Goal: Transaction & Acquisition: Book appointment/travel/reservation

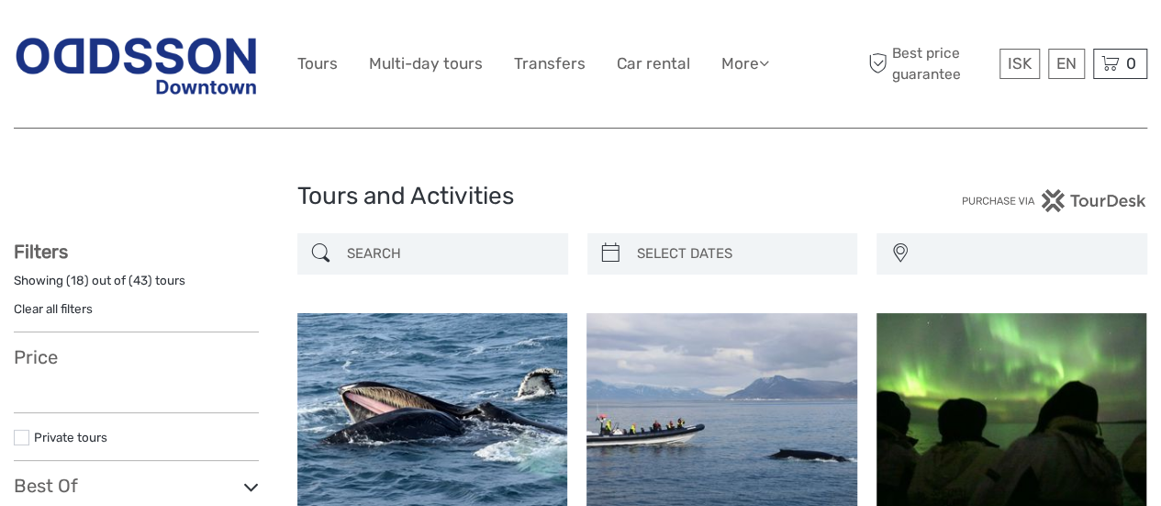
select select
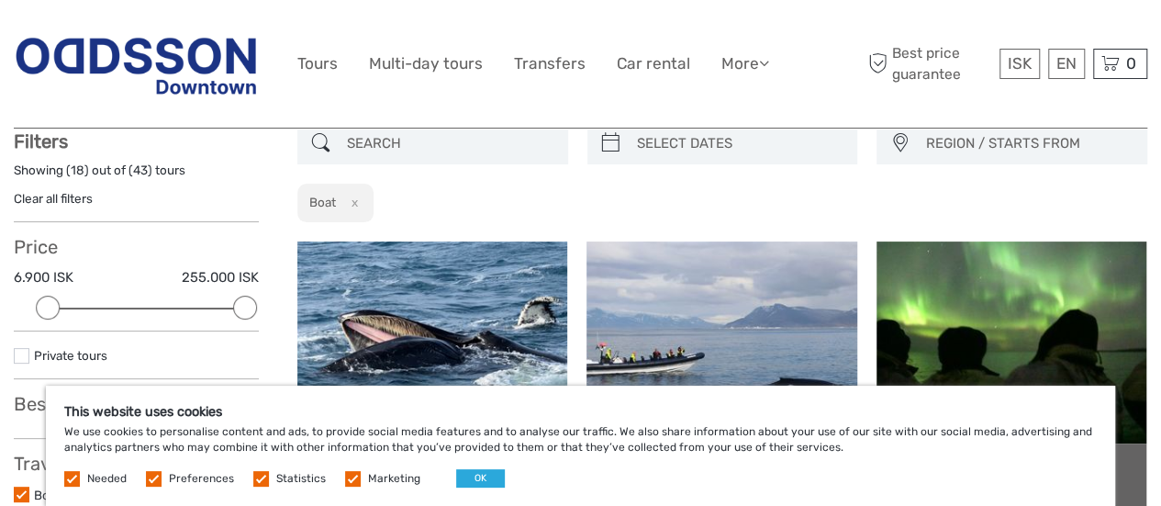
scroll to position [147, 0]
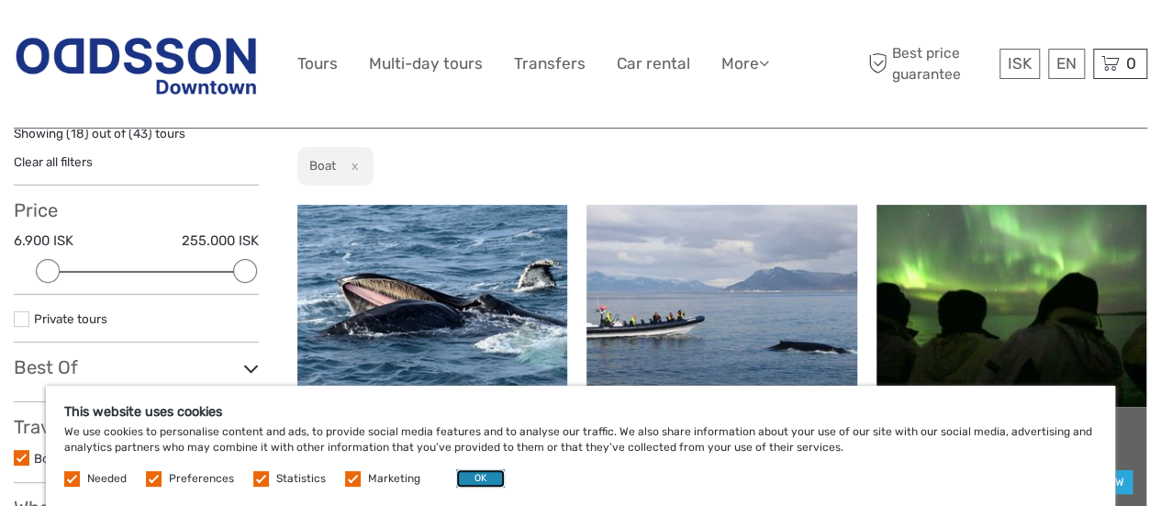
click at [468, 473] on button "OK" at bounding box center [480, 478] width 49 height 18
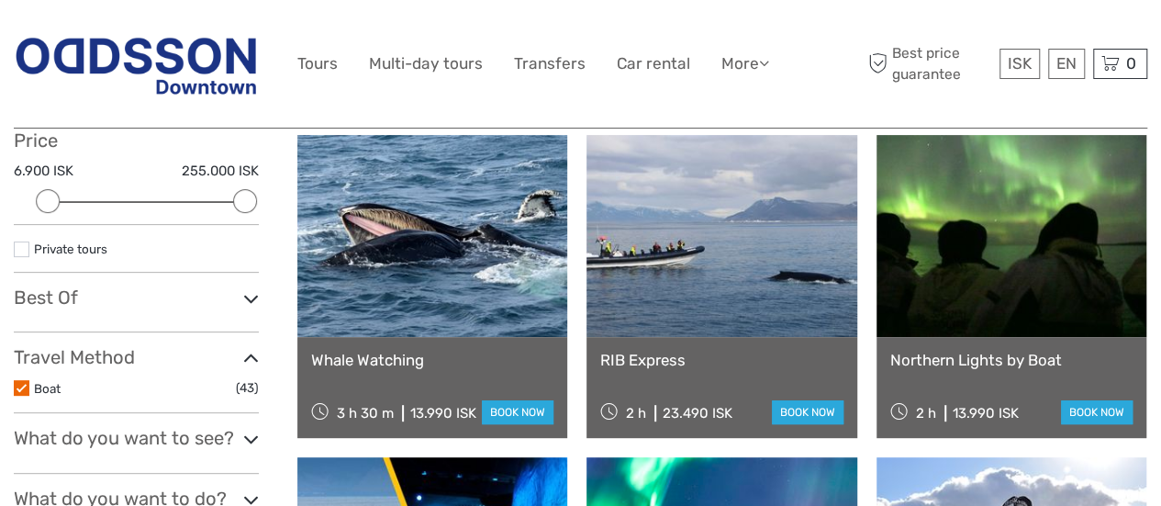
scroll to position [220, 0]
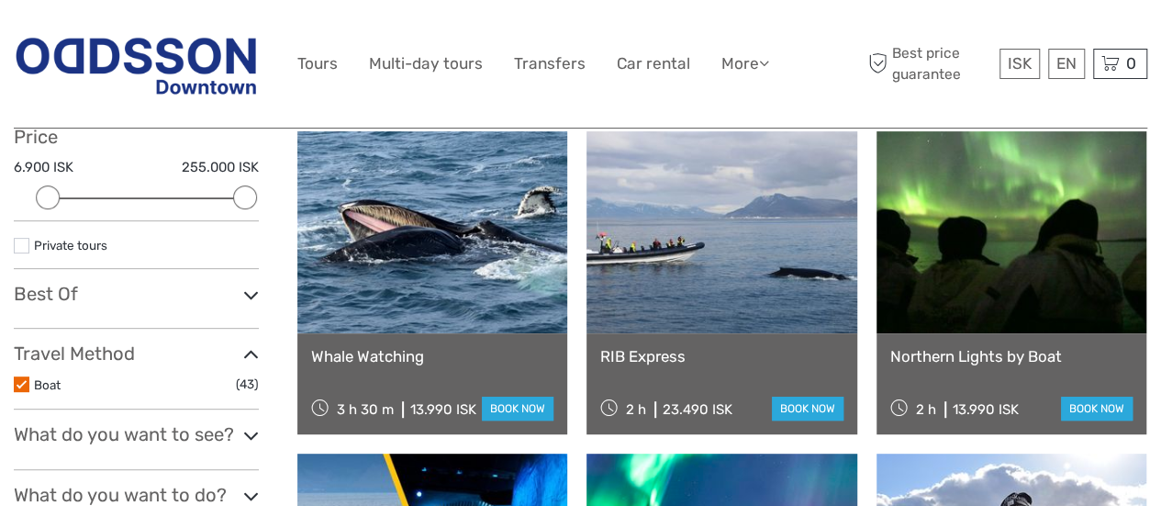
click at [1021, 350] on link "Northern Lights by Boat" at bounding box center [1011, 356] width 242 height 18
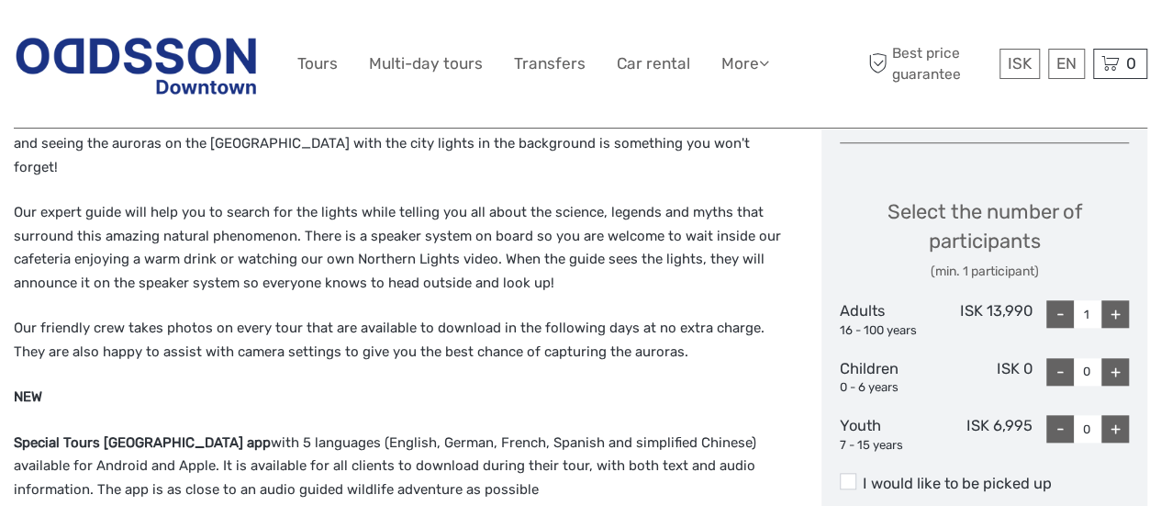
scroll to position [740, 0]
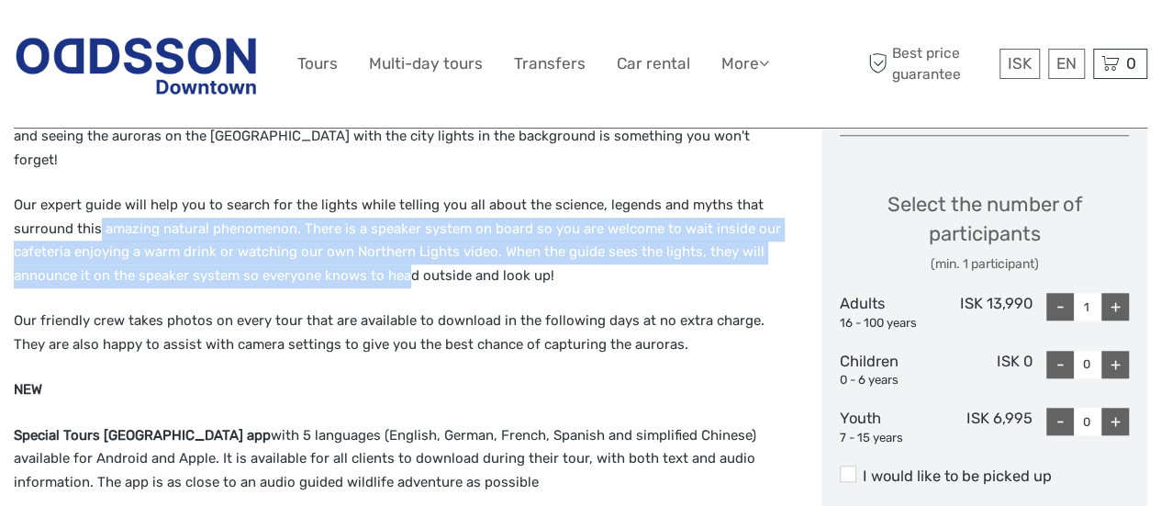
drag, startPoint x: 96, startPoint y: 213, endPoint x: 406, endPoint y: 250, distance: 312.3
click at [406, 250] on p "Our expert guide will help you to search for the lights while telling you all a…" at bounding box center [398, 241] width 769 height 94
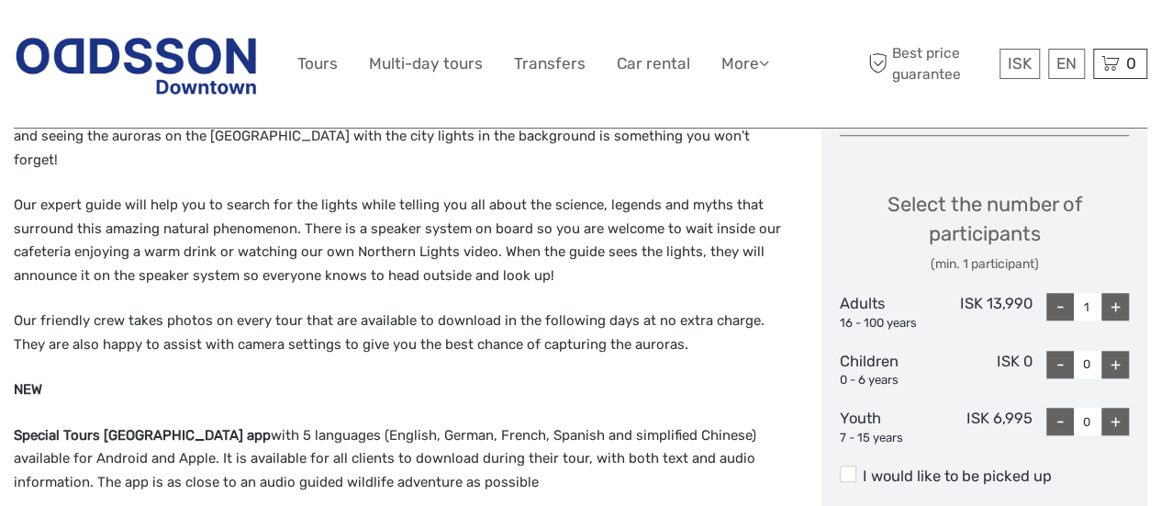
click at [588, 309] on p "Our friendly crew takes photos on every tour that are available to download in …" at bounding box center [398, 332] width 769 height 47
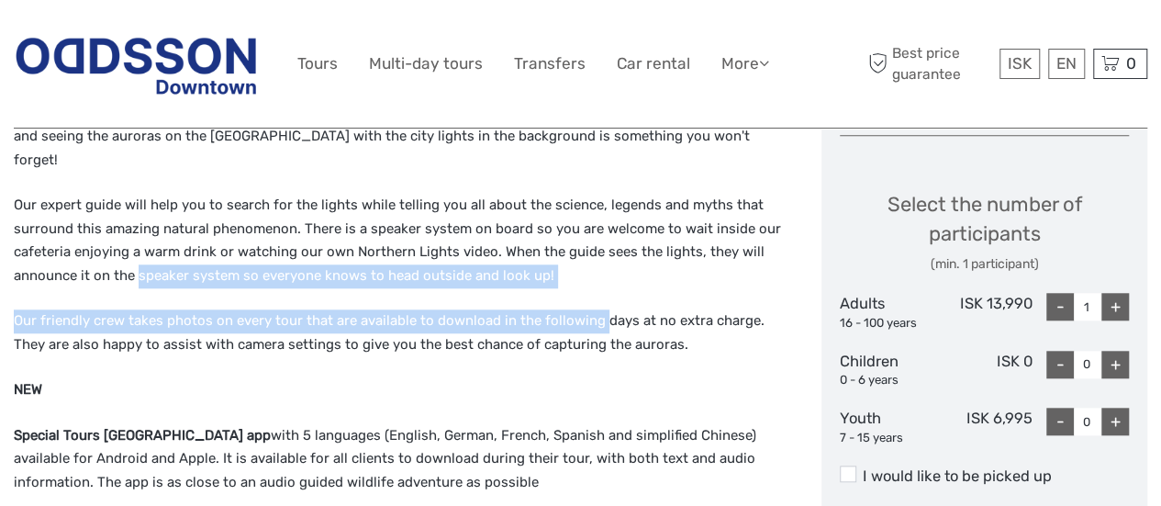
drag, startPoint x: 588, startPoint y: 296, endPoint x: 182, endPoint y: 254, distance: 408.7
click at [182, 254] on div "Seeing the Northern Lights at sea is an amazing experience; sailing away from t…" at bounding box center [398, 328] width 769 height 453
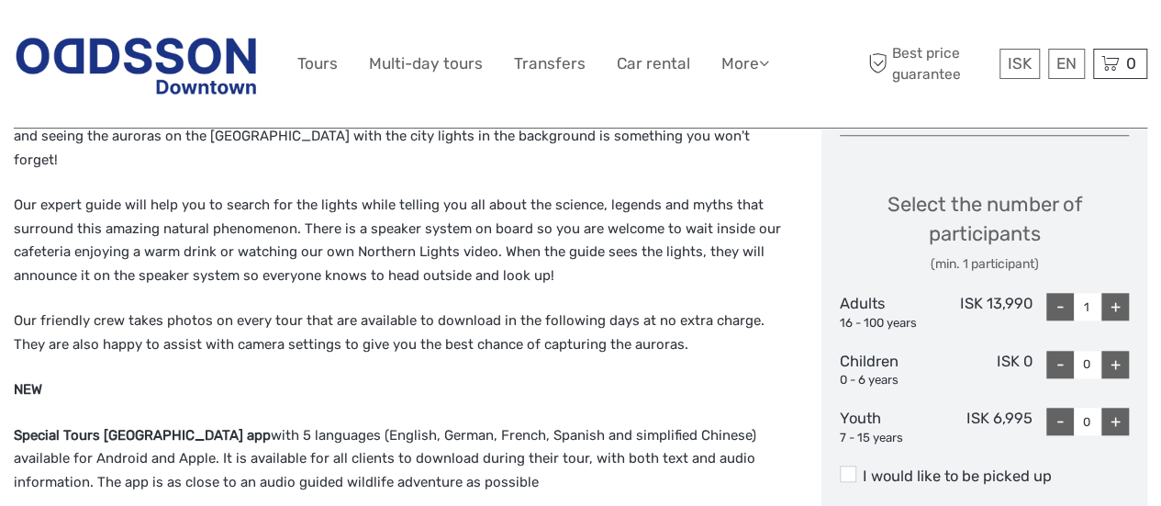
click at [95, 230] on p "Our expert guide will help you to search for the lights while telling you all a…" at bounding box center [398, 241] width 769 height 94
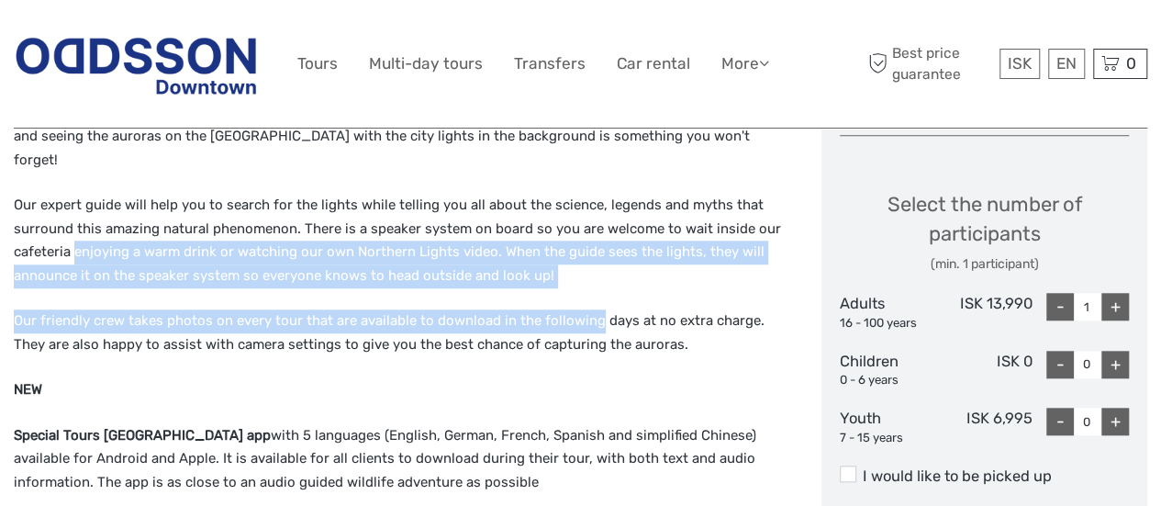
drag, startPoint x: 95, startPoint y: 230, endPoint x: 546, endPoint y: 263, distance: 451.7
click at [546, 263] on div "Seeing the Northern Lights at sea is an amazing experience; sailing away from t…" at bounding box center [398, 328] width 769 height 453
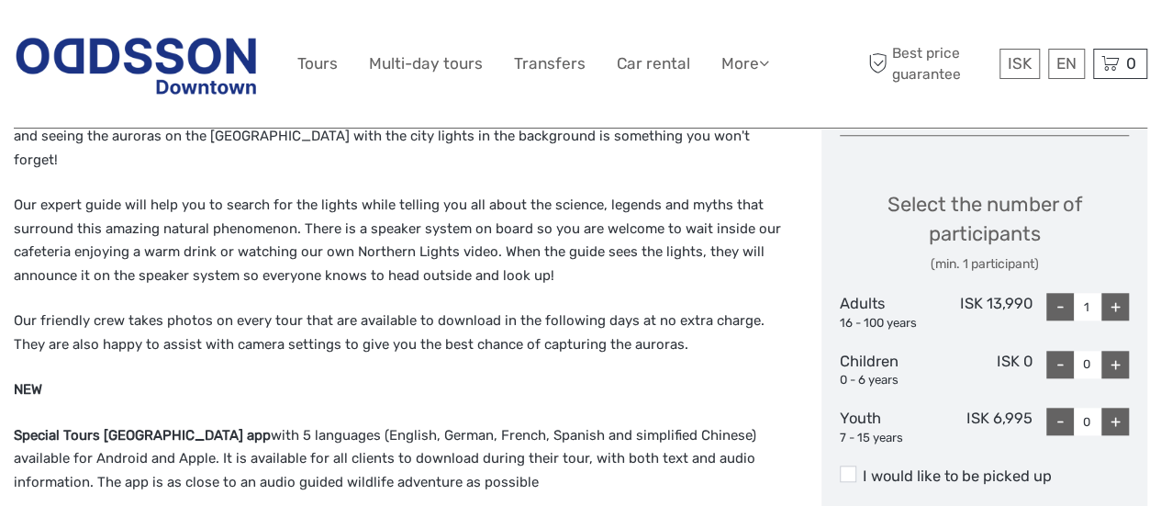
click at [701, 316] on p "Our friendly crew takes photos on every tour that are available to download in …" at bounding box center [398, 332] width 769 height 47
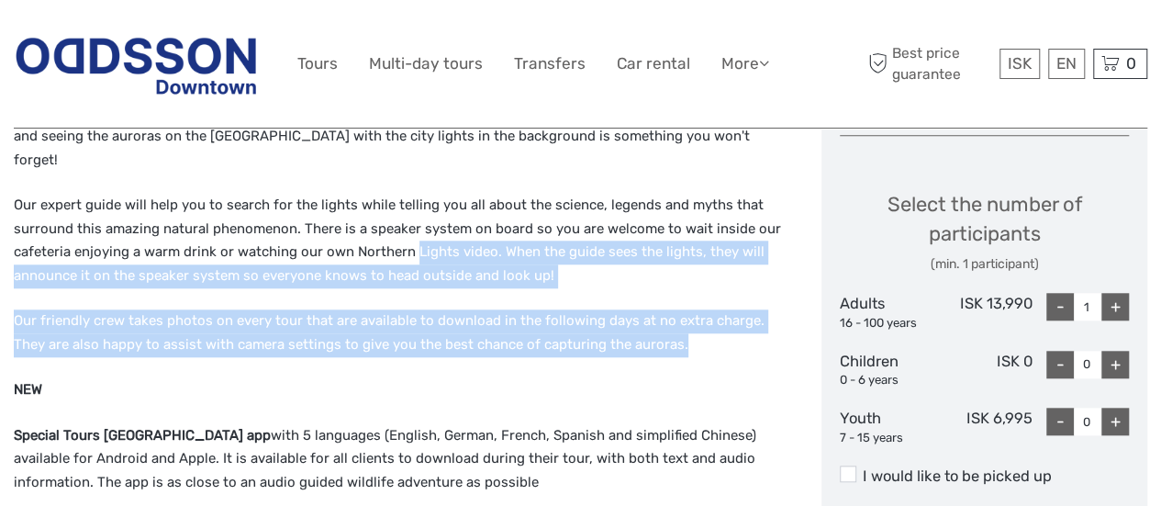
drag, startPoint x: 701, startPoint y: 316, endPoint x: 410, endPoint y: 213, distance: 308.5
click at [410, 213] on div "Seeing the Northern Lights at sea is an amazing experience; sailing away from t…" at bounding box center [398, 328] width 769 height 453
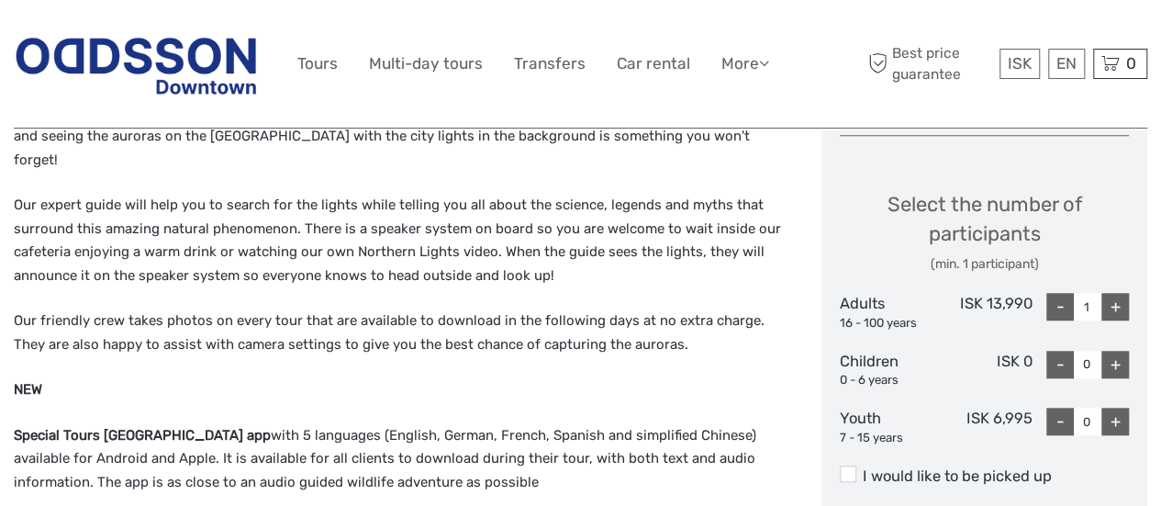
click at [266, 197] on p "Our expert guide will help you to search for the lights while telling you all a…" at bounding box center [398, 241] width 769 height 94
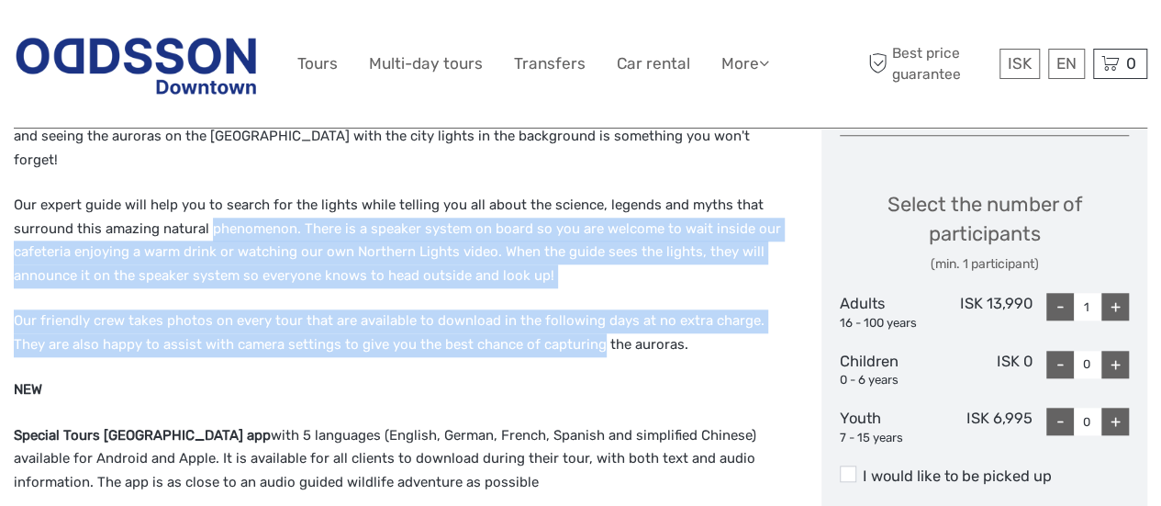
drag, startPoint x: 266, startPoint y: 197, endPoint x: 549, endPoint y: 330, distance: 312.4
click at [549, 330] on div "Seeing the Northern Lights at sea is an amazing experience; sailing away from t…" at bounding box center [398, 328] width 769 height 453
click at [549, 330] on p "Our friendly crew takes photos on every tour that are available to download in …" at bounding box center [398, 332] width 769 height 47
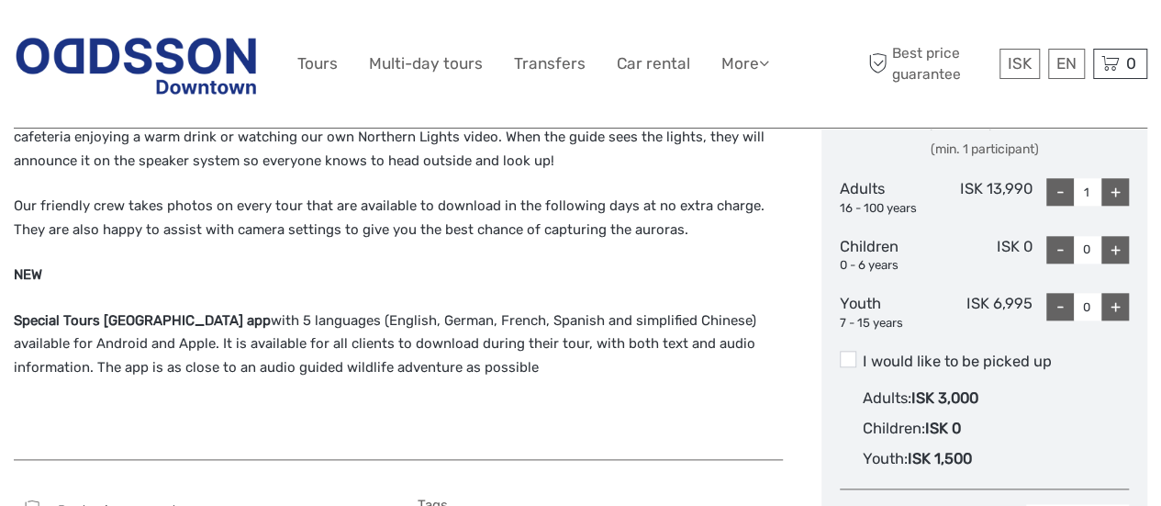
scroll to position [850, 0]
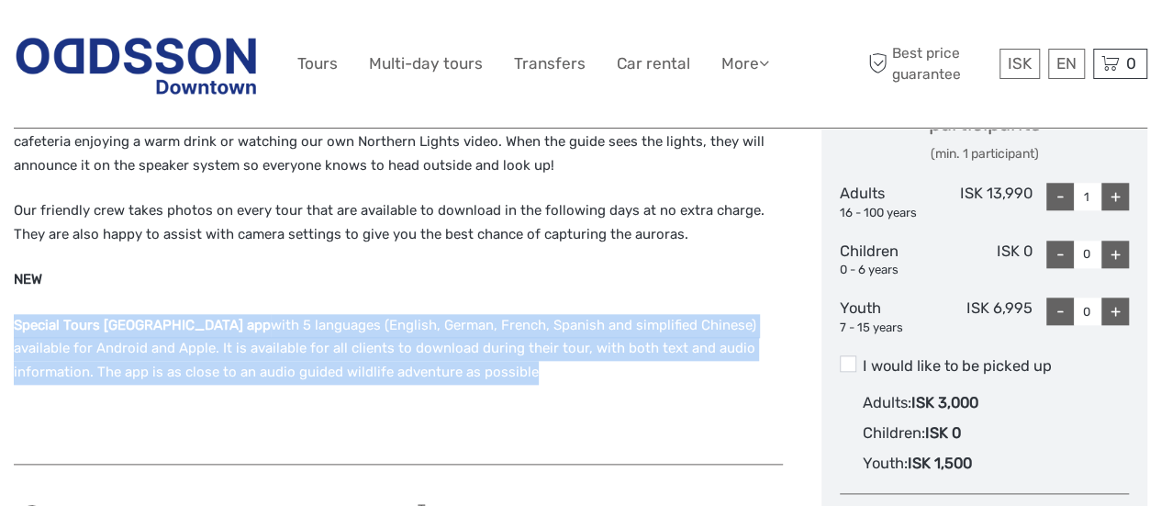
drag, startPoint x: 225, startPoint y: 247, endPoint x: 526, endPoint y: 359, distance: 321.1
click at [526, 359] on div "Seeing the Northern Lights at sea is an amazing experience; sailing away from t…" at bounding box center [398, 218] width 769 height 453
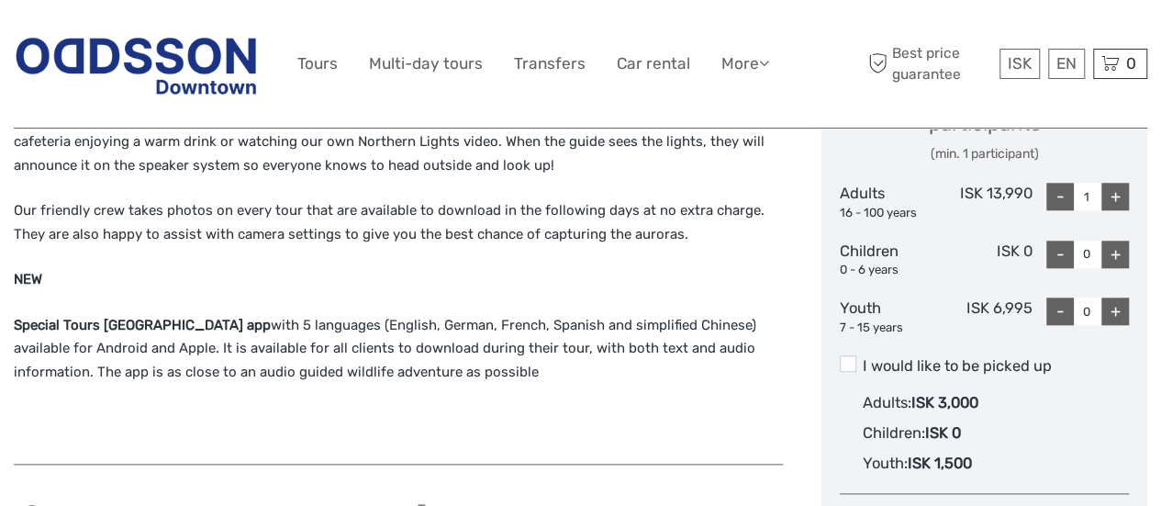
click at [526, 359] on div "Seeing the Northern Lights at sea is an amazing experience; sailing away from t…" at bounding box center [398, 218] width 769 height 453
drag, startPoint x: 526, startPoint y: 359, endPoint x: 295, endPoint y: 249, distance: 256.1
click at [295, 249] on div "Seeing the Northern Lights at sea is an amazing experience; sailing away from t…" at bounding box center [398, 218] width 769 height 453
click at [295, 268] on p "NEW" at bounding box center [398, 280] width 769 height 24
drag, startPoint x: 651, startPoint y: 388, endPoint x: 406, endPoint y: 224, distance: 295.7
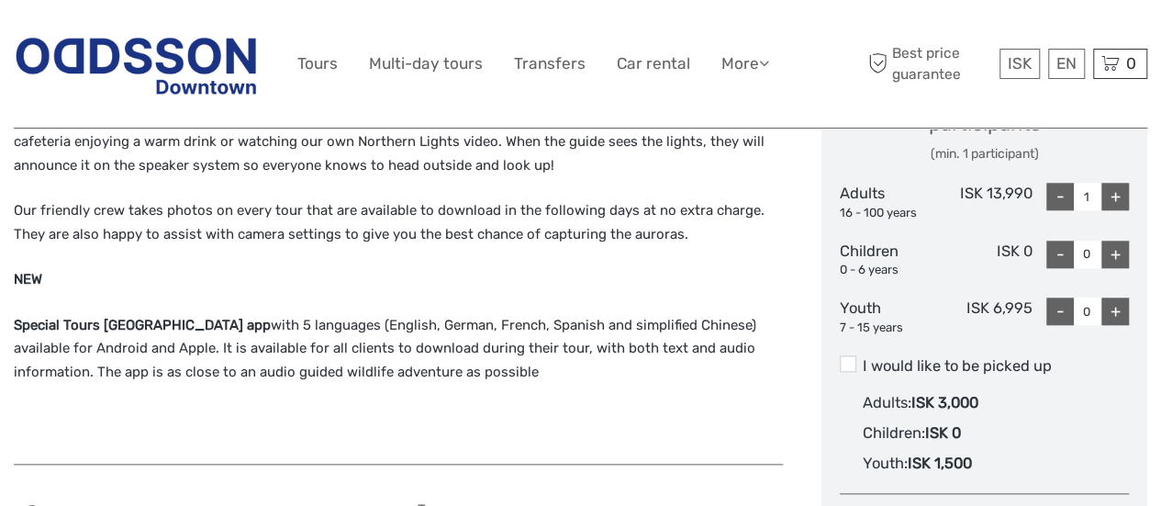
click at [406, 224] on div "Seeing the Northern Lights at sea is an amazing experience; sailing away from t…" at bounding box center [398, 218] width 769 height 453
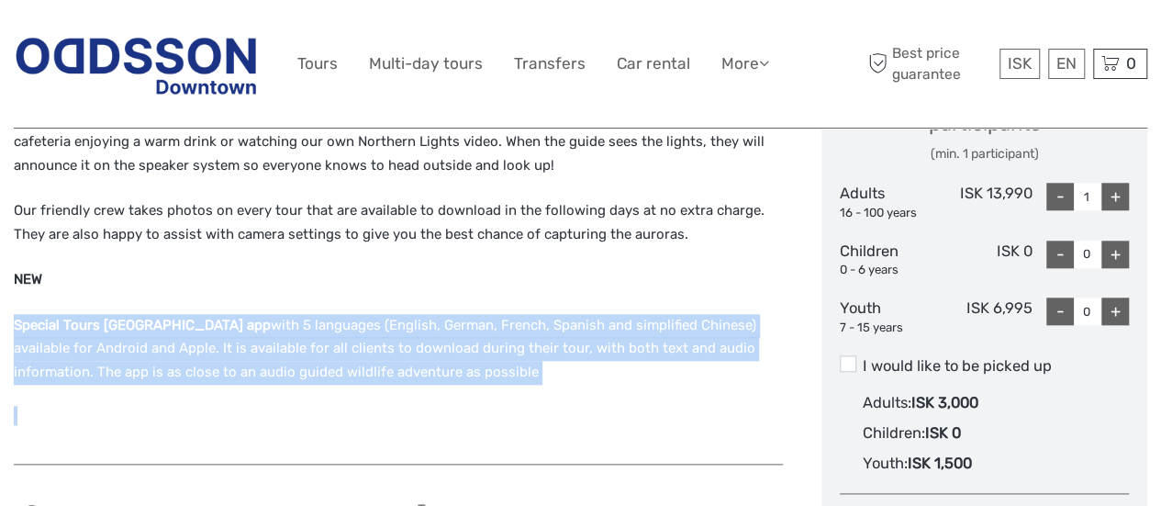
drag, startPoint x: 406, startPoint y: 224, endPoint x: 714, endPoint y: 399, distance: 354.6
click at [714, 399] on div "Seeing the Northern Lights at sea is an amazing experience; sailing away from t…" at bounding box center [398, 218] width 769 height 453
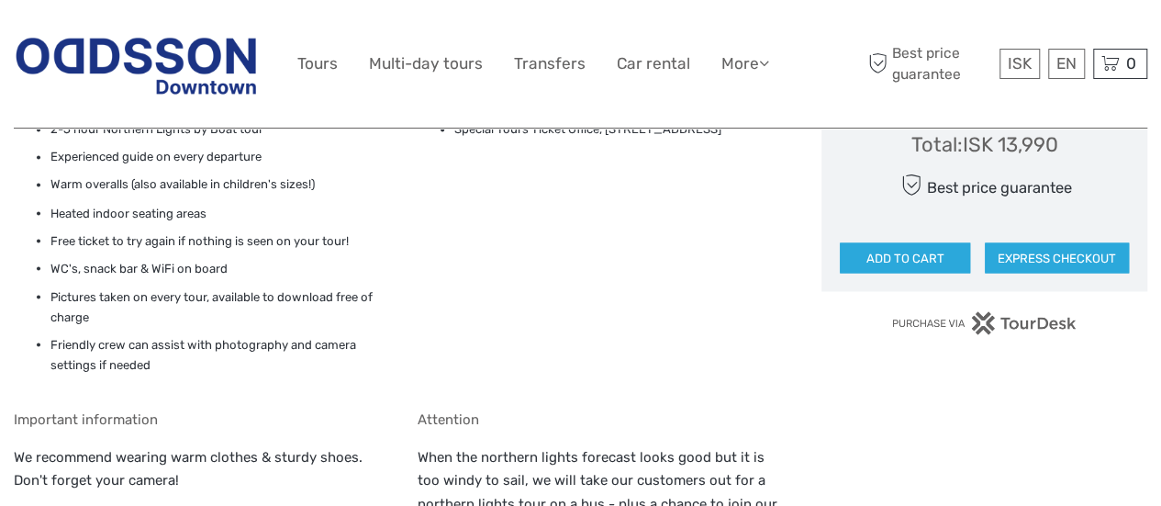
scroll to position [1602, 0]
